Goal: Find specific page/section: Find specific page/section

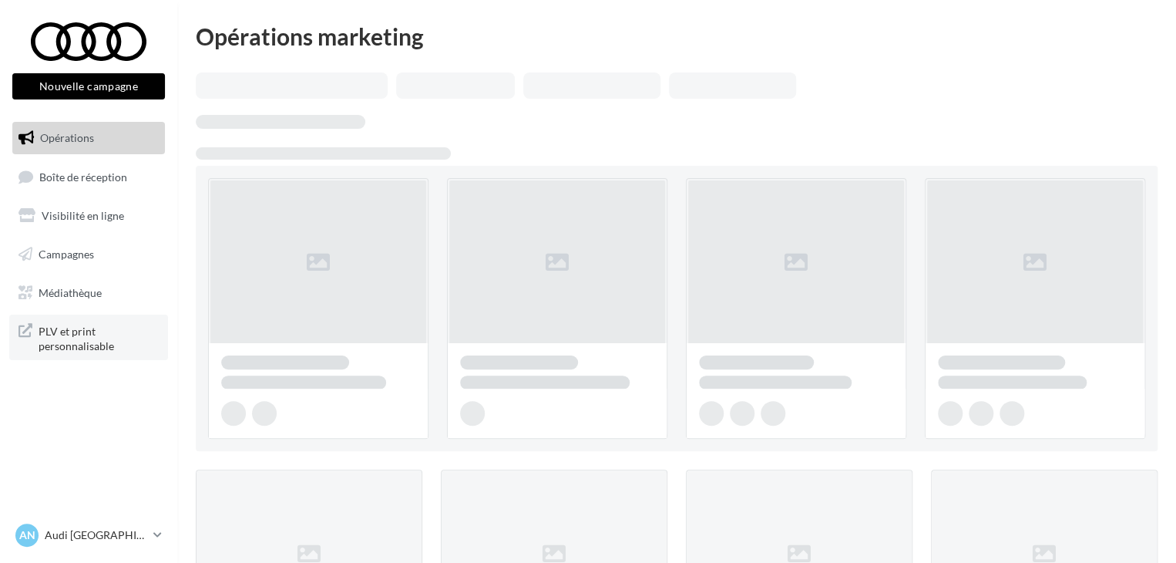
click at [62, 351] on span "PLV et print personnalisable" at bounding box center [99, 337] width 120 height 33
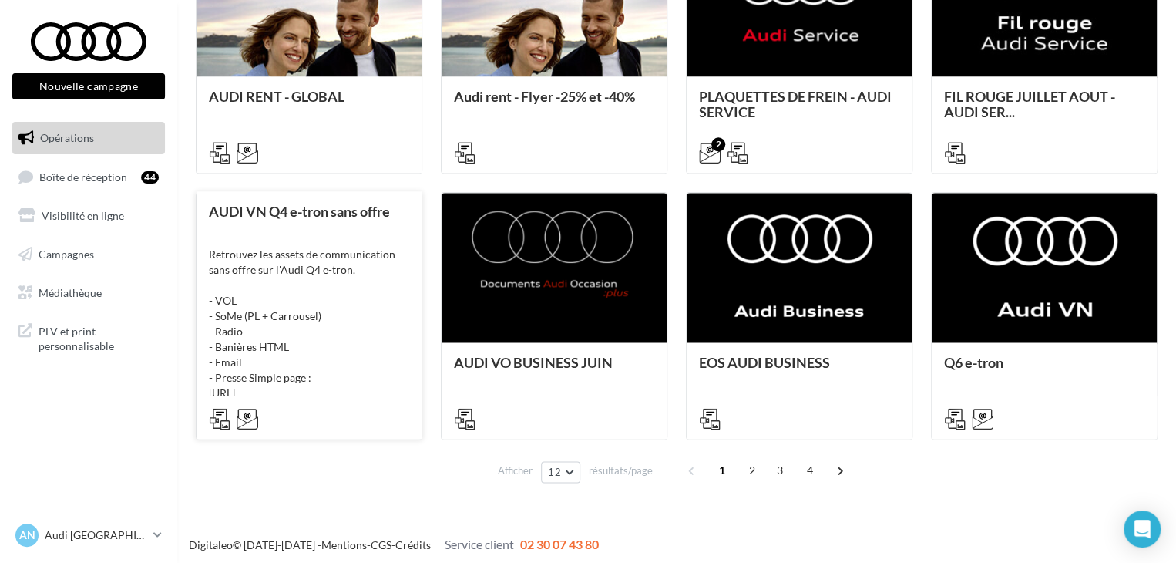
scroll to position [792, 0]
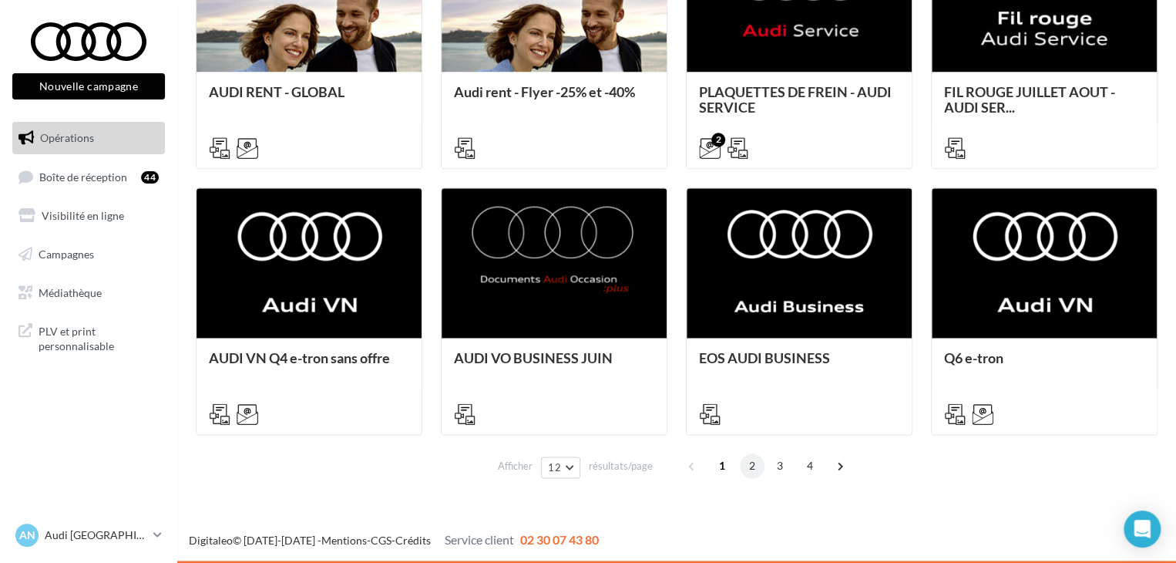
click at [750, 462] on span "2" at bounding box center [752, 465] width 25 height 25
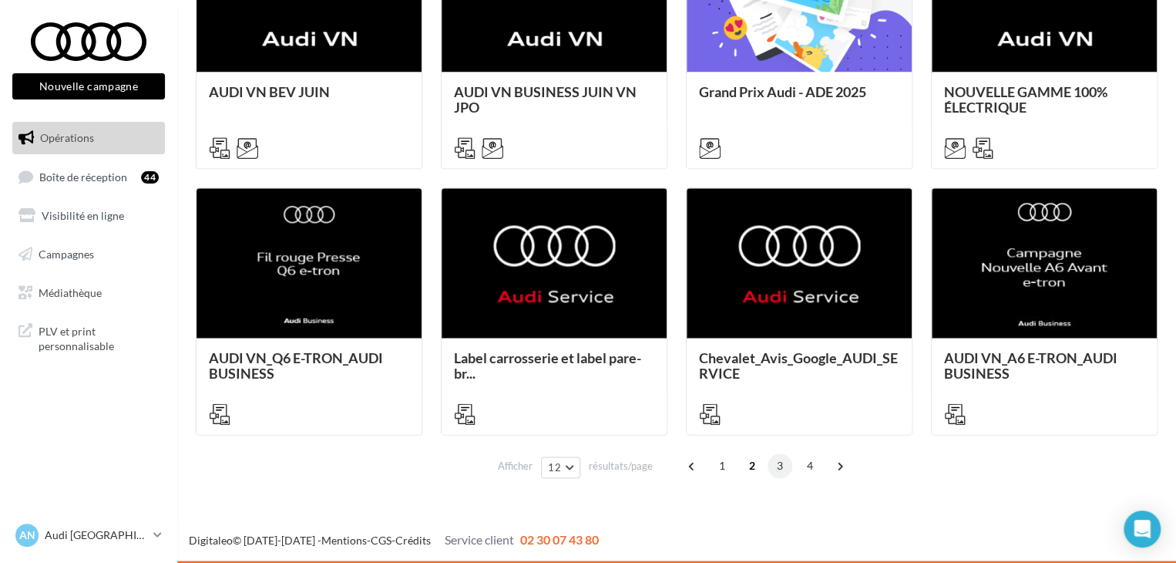
click at [775, 467] on span "3" at bounding box center [780, 465] width 25 height 25
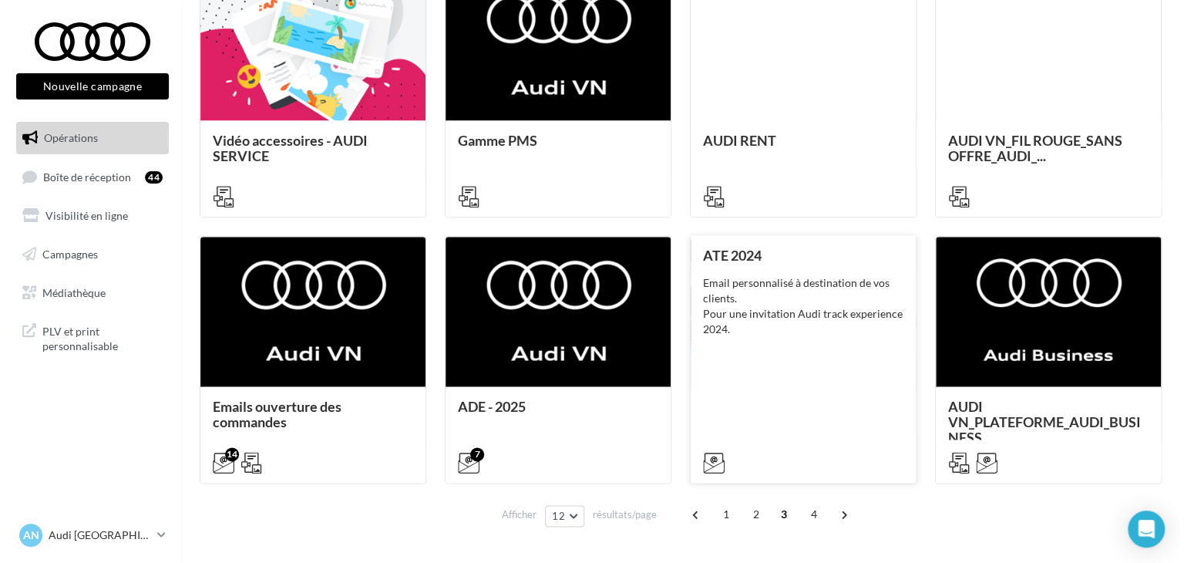
scroll to position [771, 0]
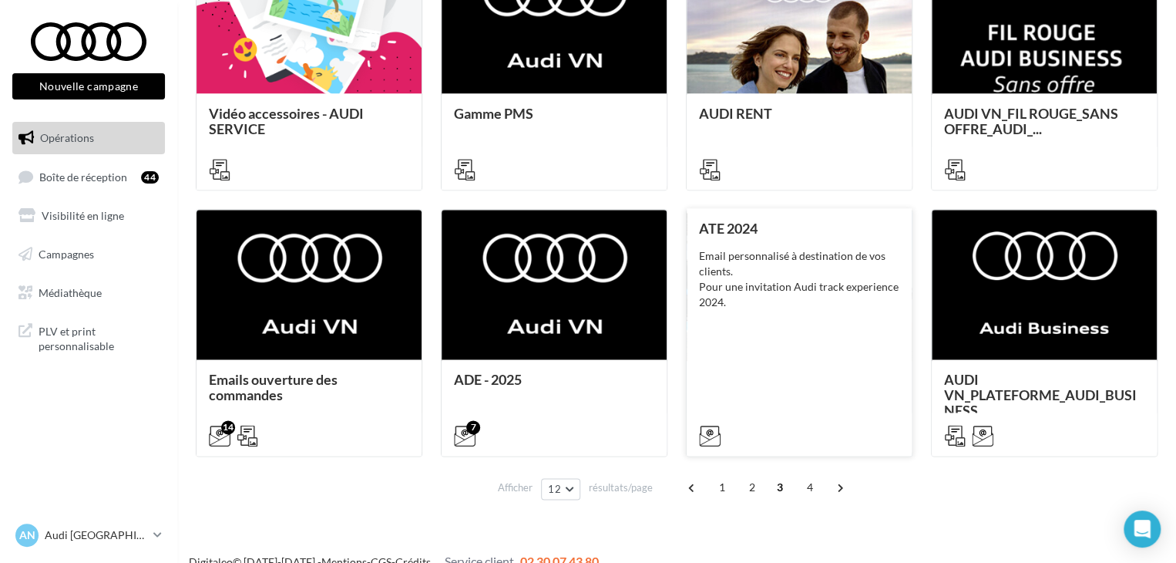
click at [792, 304] on div "Email personnalisé à destination de vos clients. Pour une invitation Audi track…" at bounding box center [799, 279] width 200 height 62
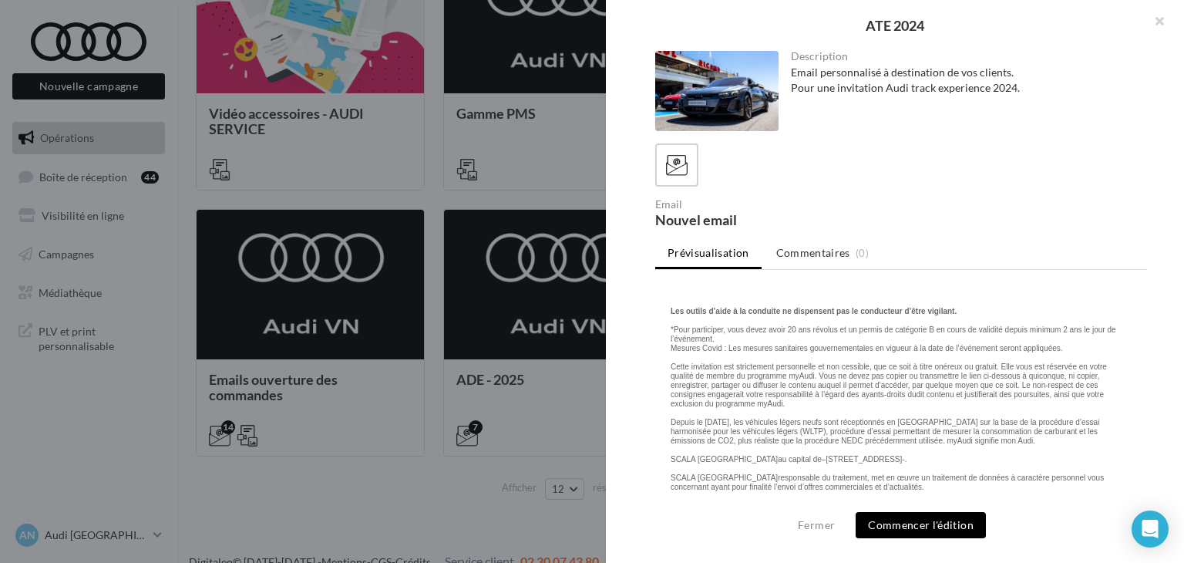
scroll to position [2997, 0]
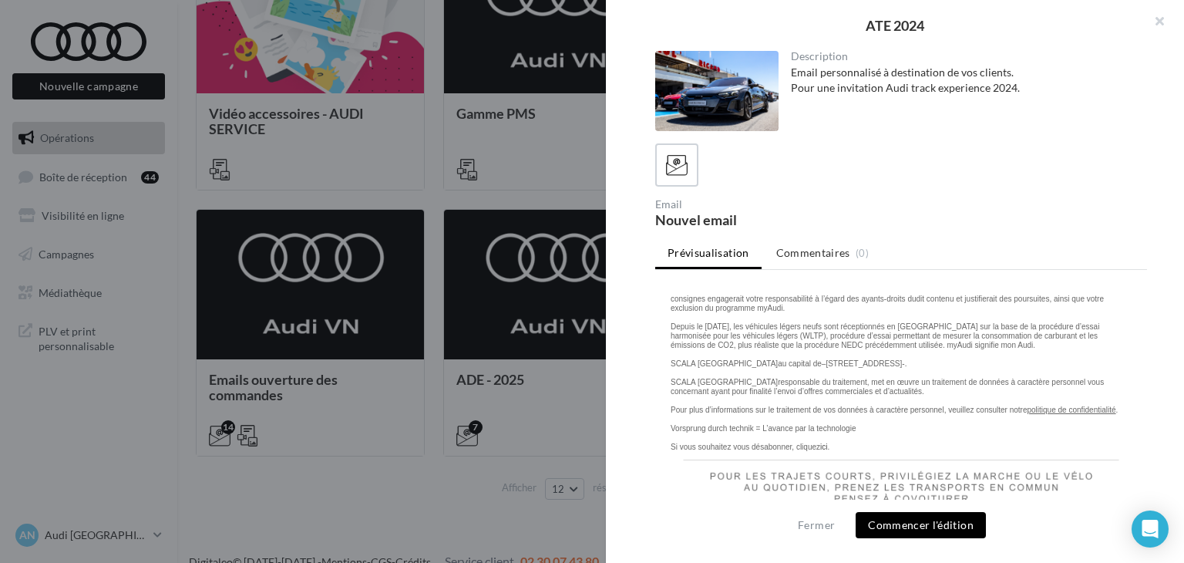
click at [542, 294] on div at bounding box center [592, 281] width 1184 height 563
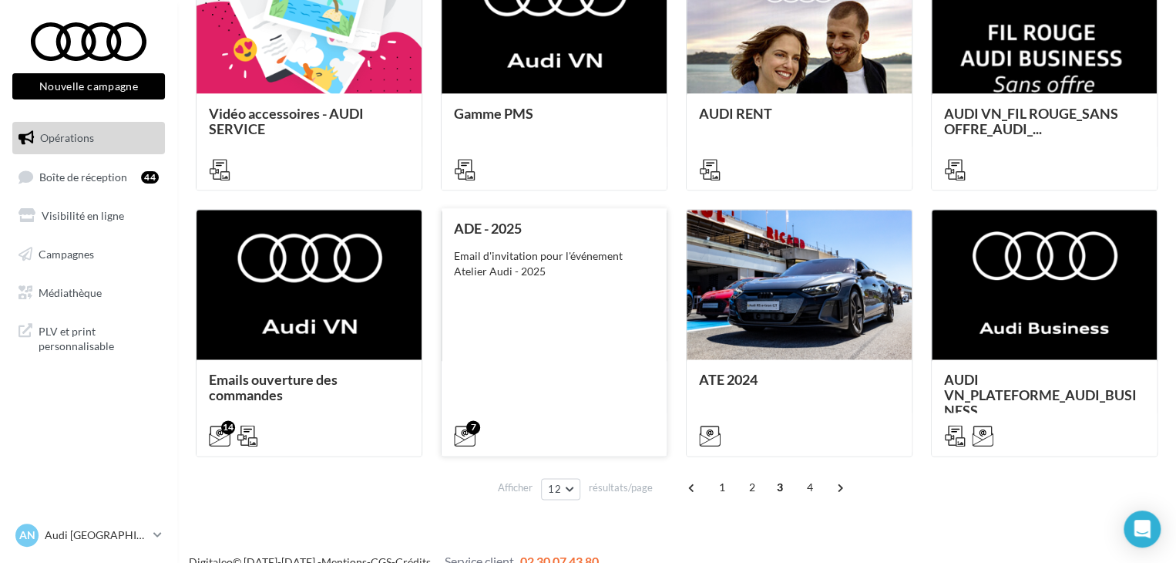
click at [542, 301] on div "ADE - 2025 Email d'invitation pour l'événement Atelier Audi - 2025" at bounding box center [554, 330] width 200 height 221
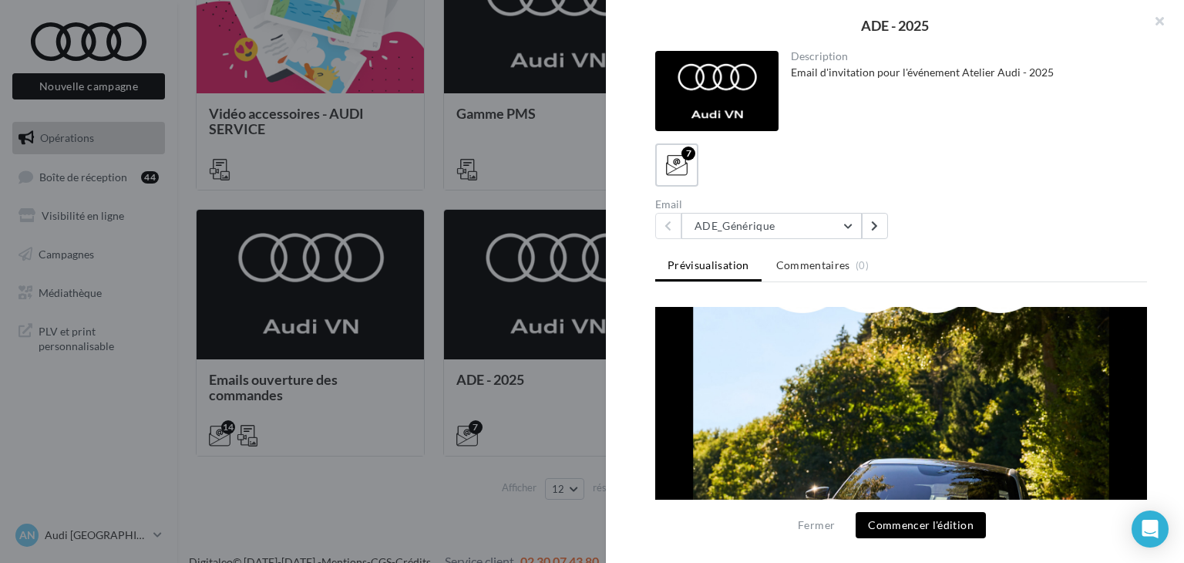
scroll to position [0, 0]
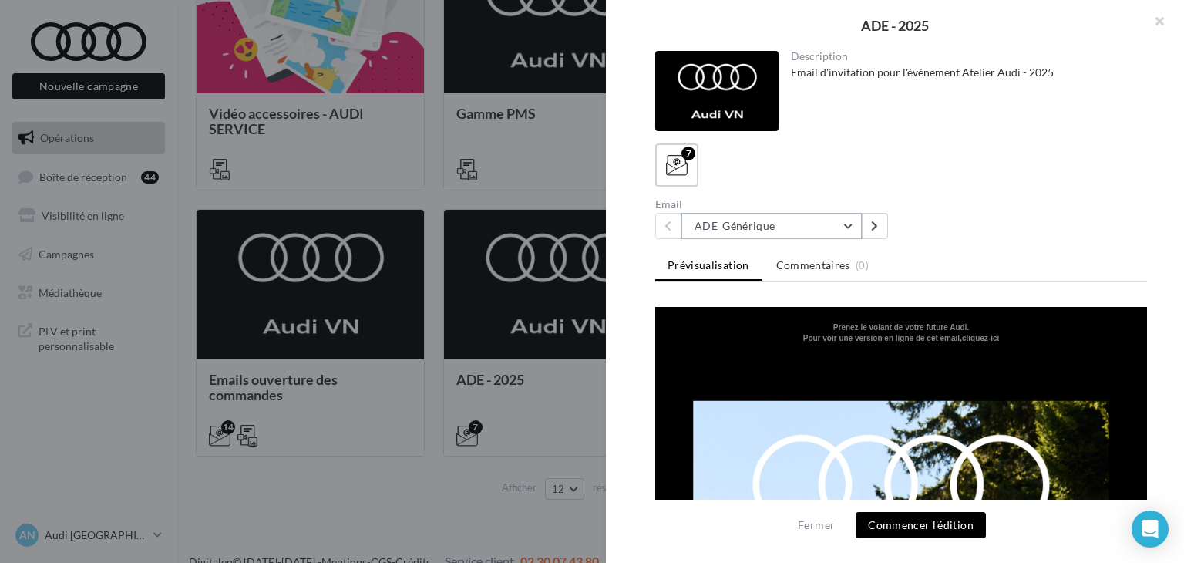
click at [848, 227] on button "ADE_Générique" at bounding box center [771, 226] width 180 height 26
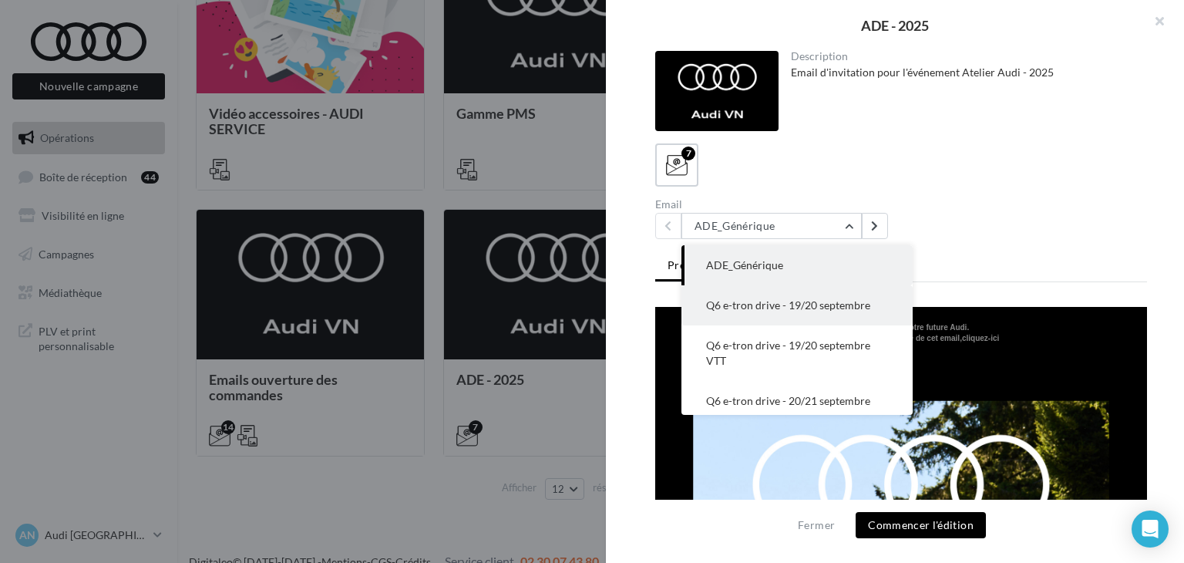
click at [757, 305] on span "Q6 e-tron drive - 19/20 septembre" at bounding box center [788, 304] width 164 height 13
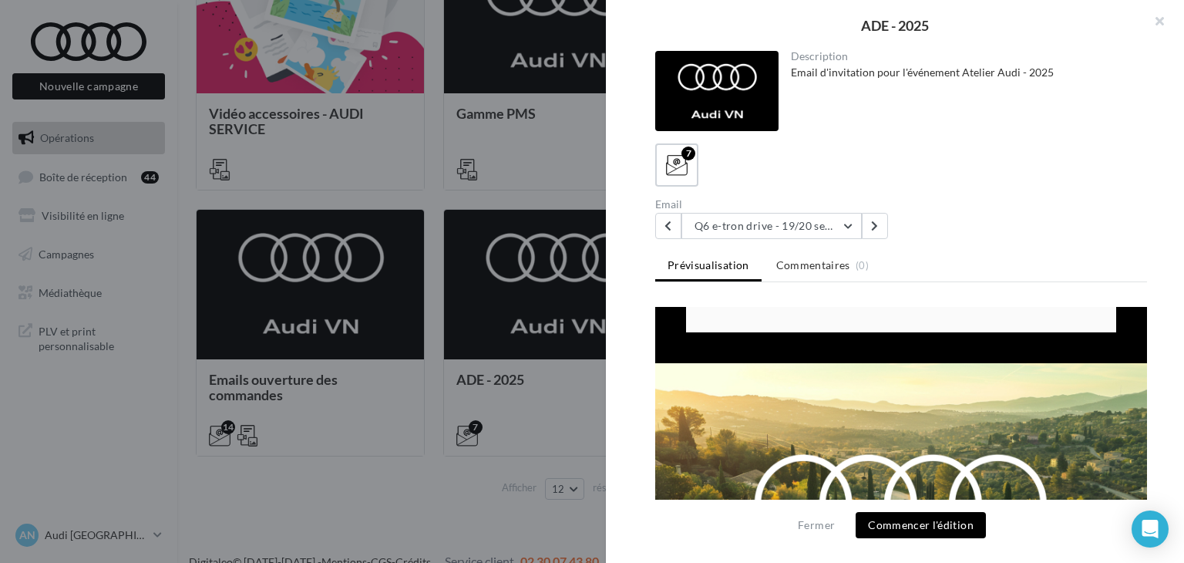
scroll to position [2544, 0]
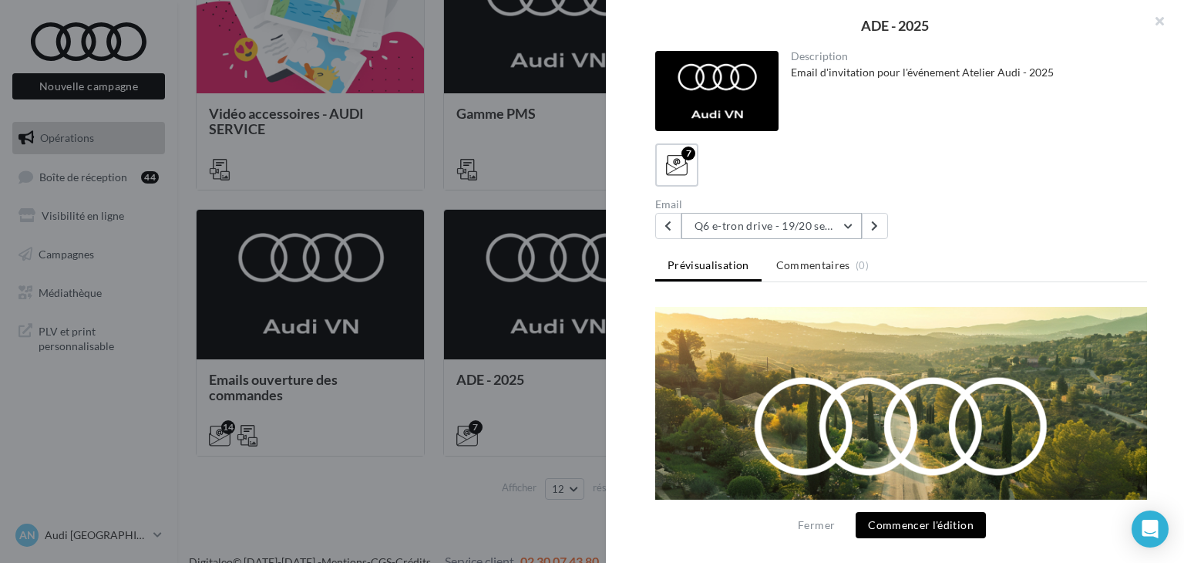
click at [755, 213] on button "Q6 e-tron drive - 19/20 septembre" at bounding box center [771, 226] width 180 height 26
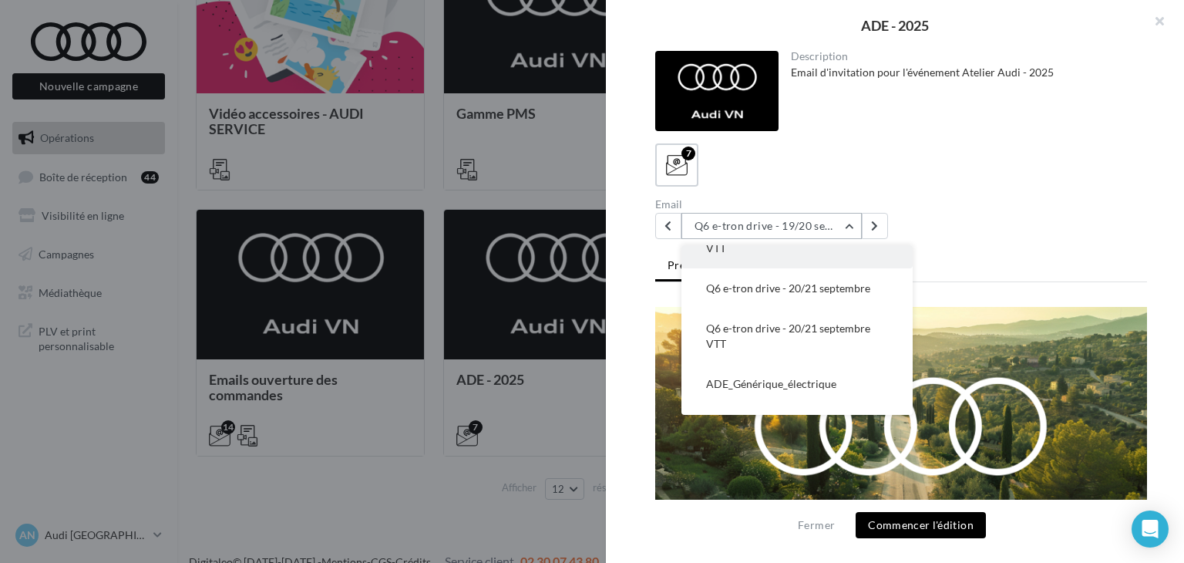
scroll to position [142, 0]
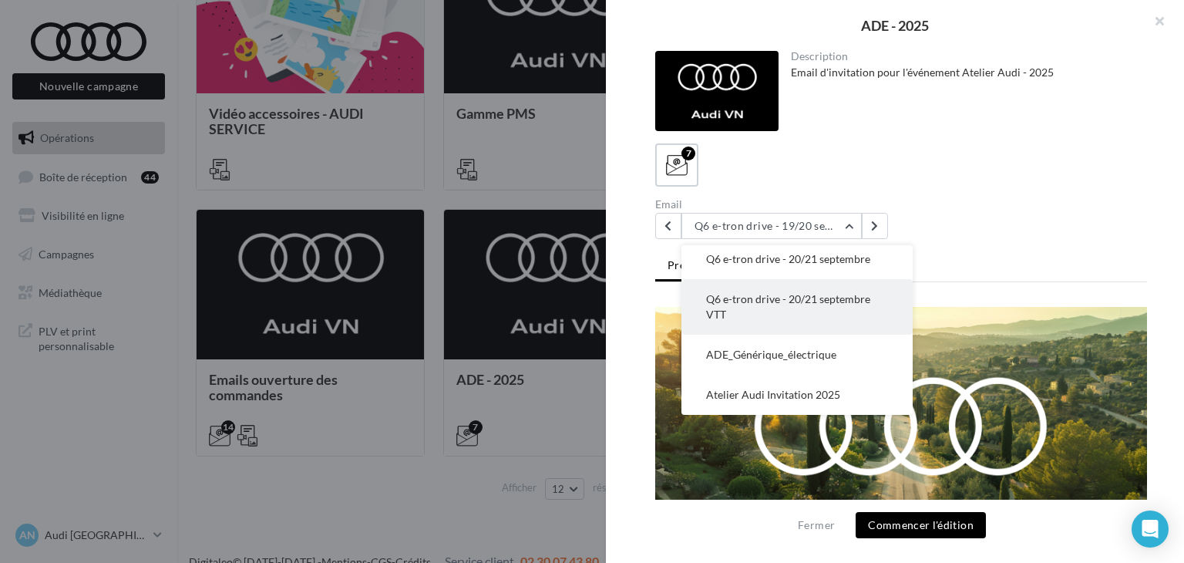
click at [778, 304] on span "Q6 e-tron drive - 20/21 septembre VTT" at bounding box center [788, 306] width 164 height 29
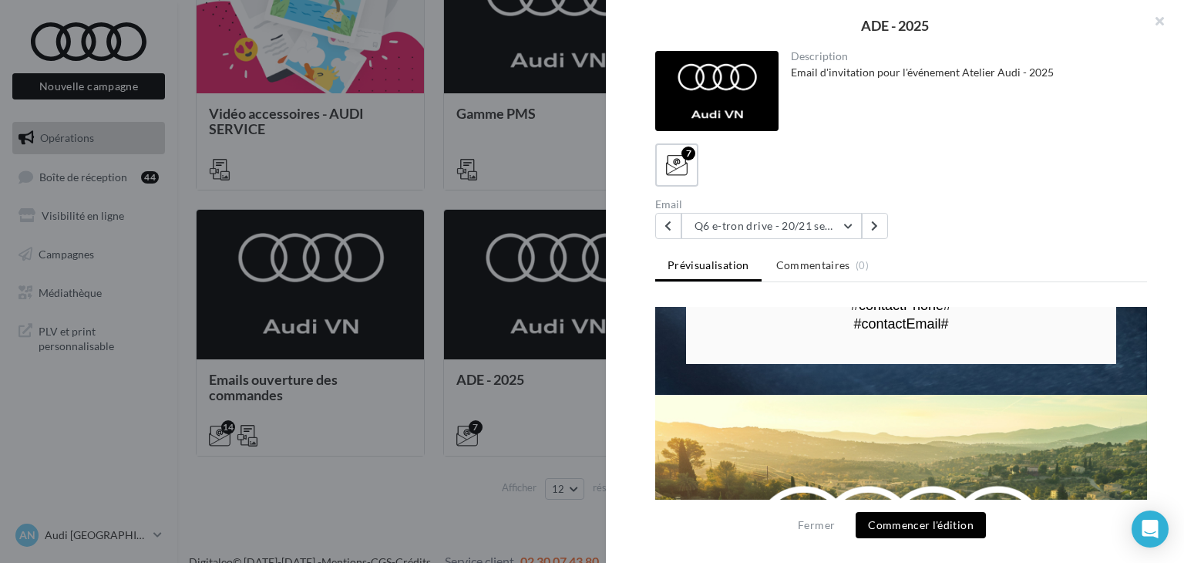
scroll to position [2544, 0]
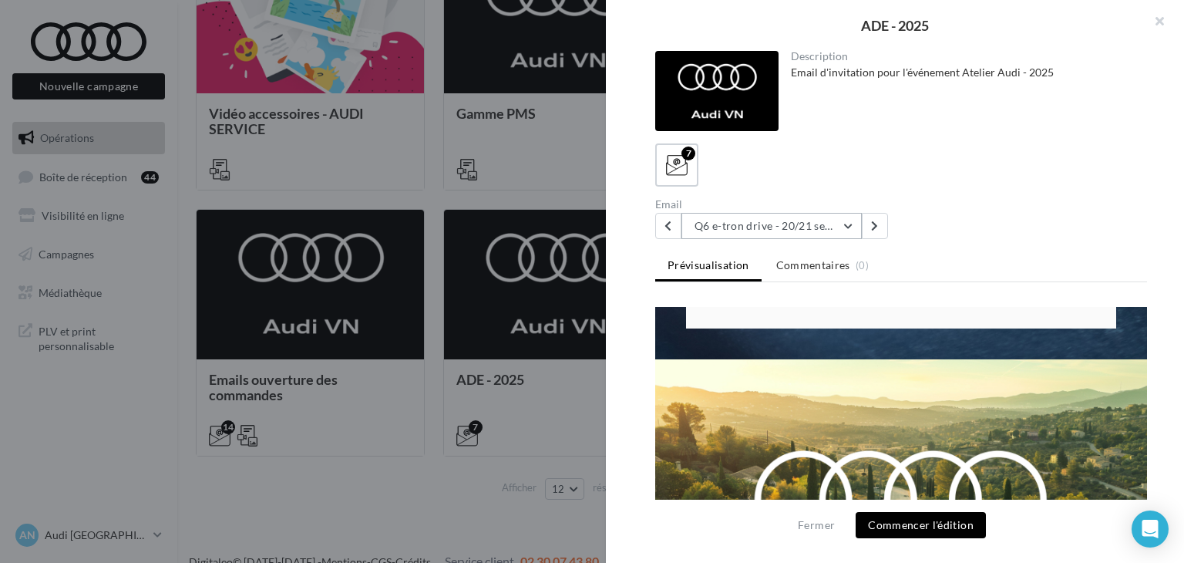
click at [814, 226] on button "Q6 e-tron drive - 20/21 septembre VTT" at bounding box center [771, 226] width 180 height 26
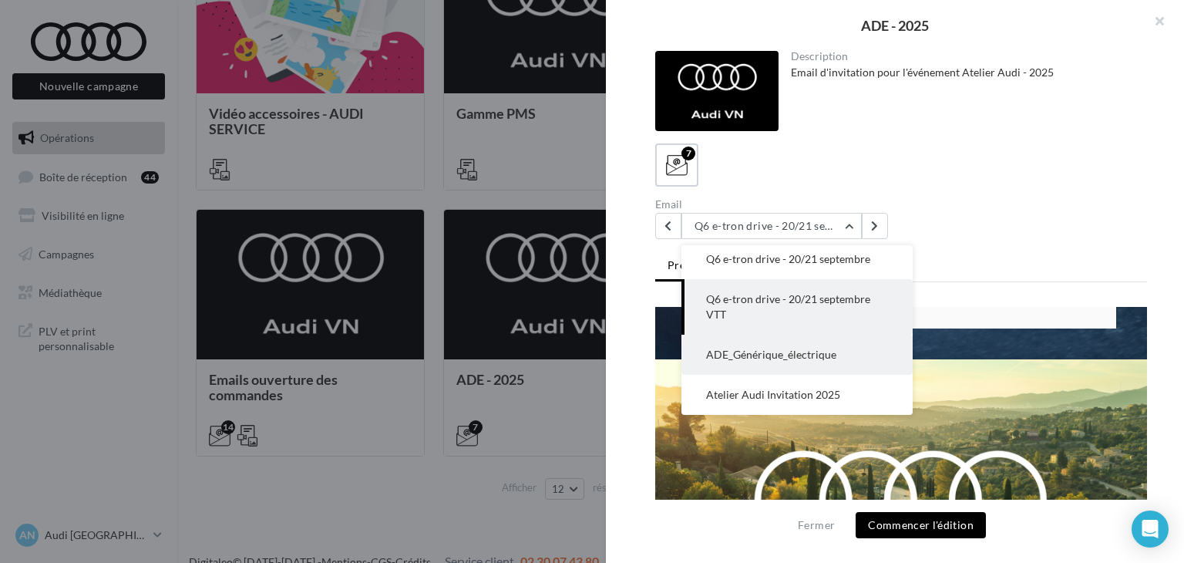
click at [794, 355] on span "ADE_Générique_électrique" at bounding box center [771, 354] width 130 height 13
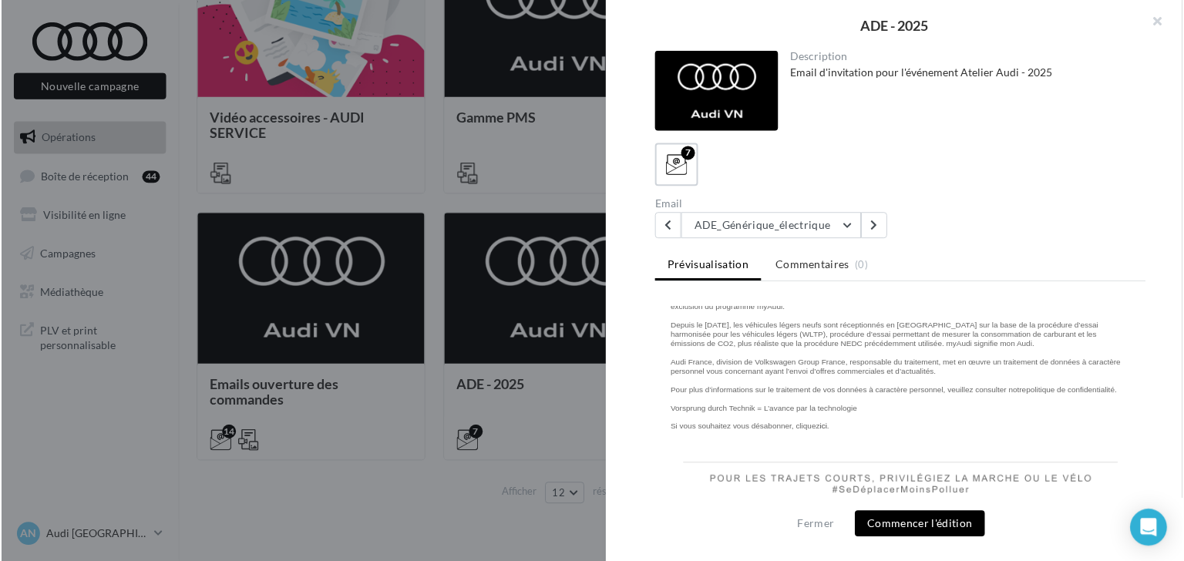
scroll to position [774, 0]
